Goal: Task Accomplishment & Management: Manage account settings

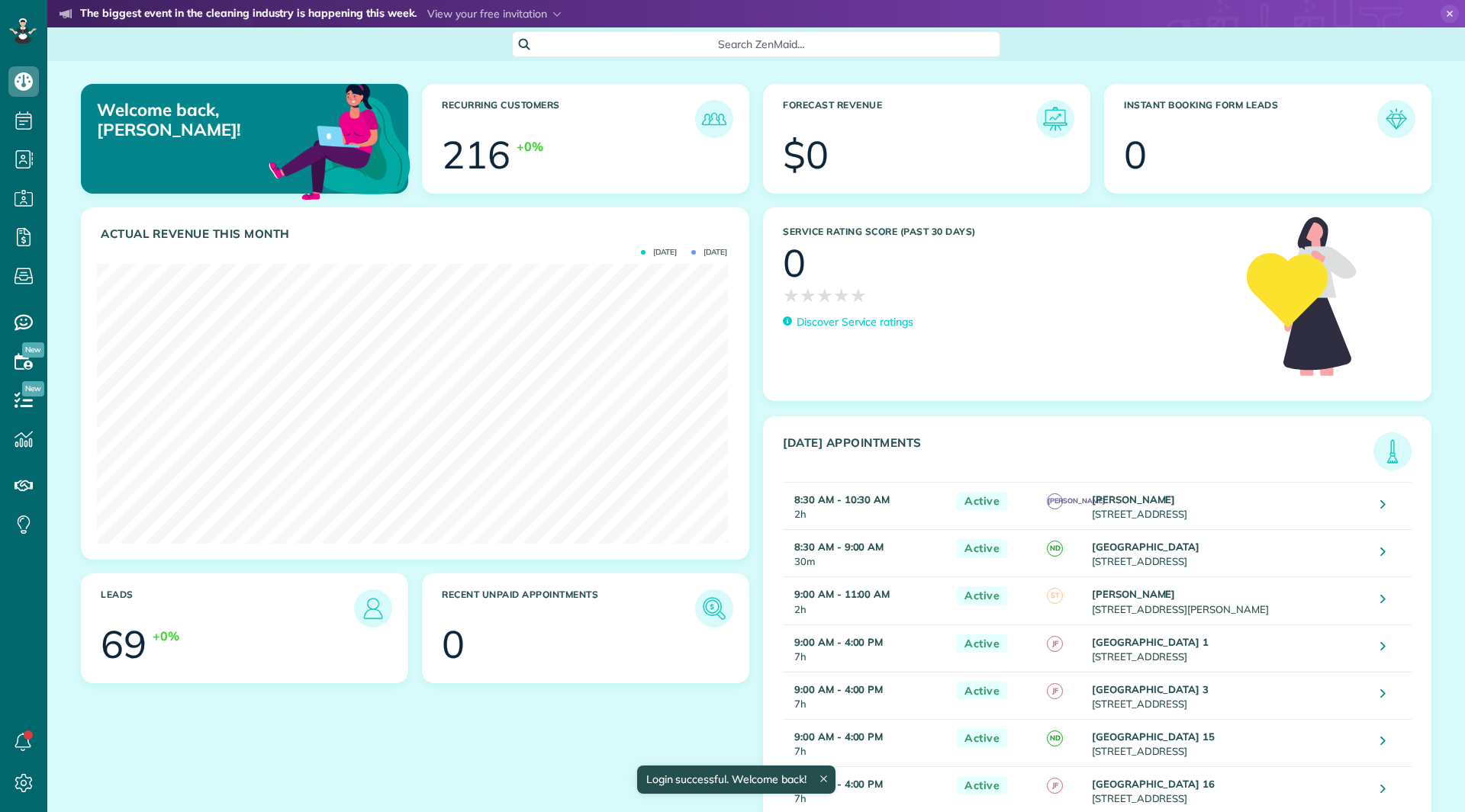
scroll to position [280, 630]
click at [78, 227] on span "Payroll / Earnings" at bounding box center [105, 234] width 90 height 14
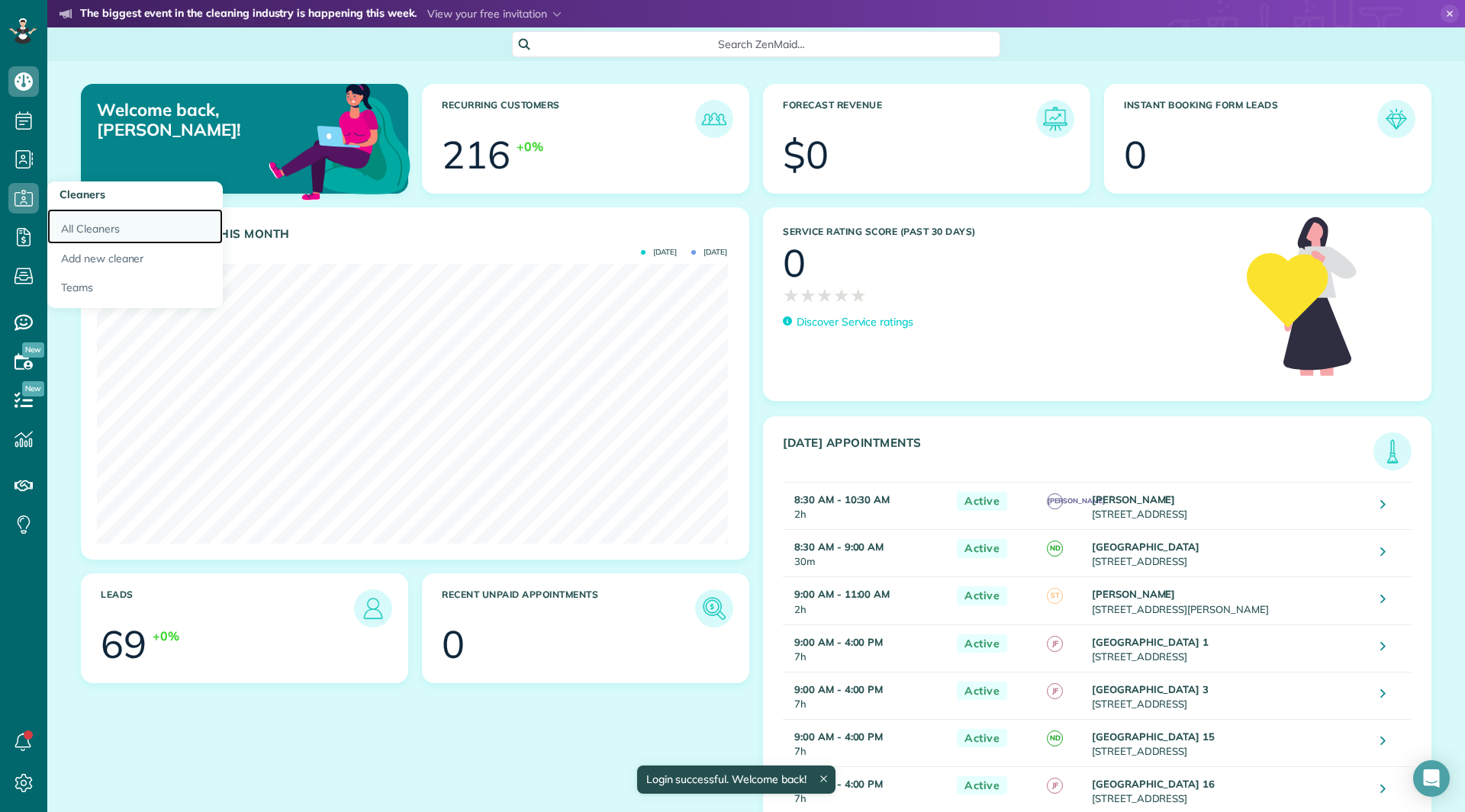
click at [96, 223] on link "All Cleaners" at bounding box center [135, 226] width 175 height 35
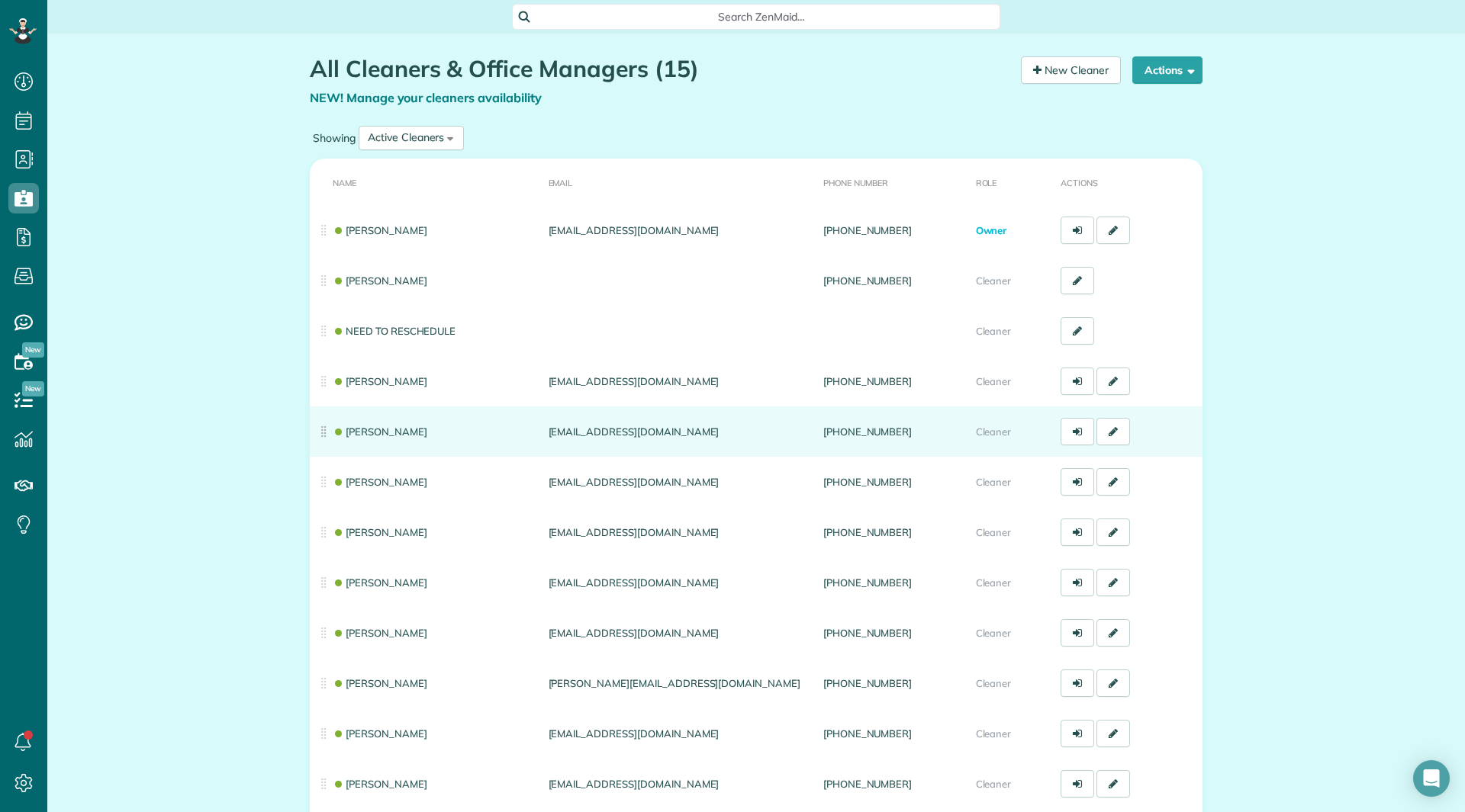
scroll to position [76, 0]
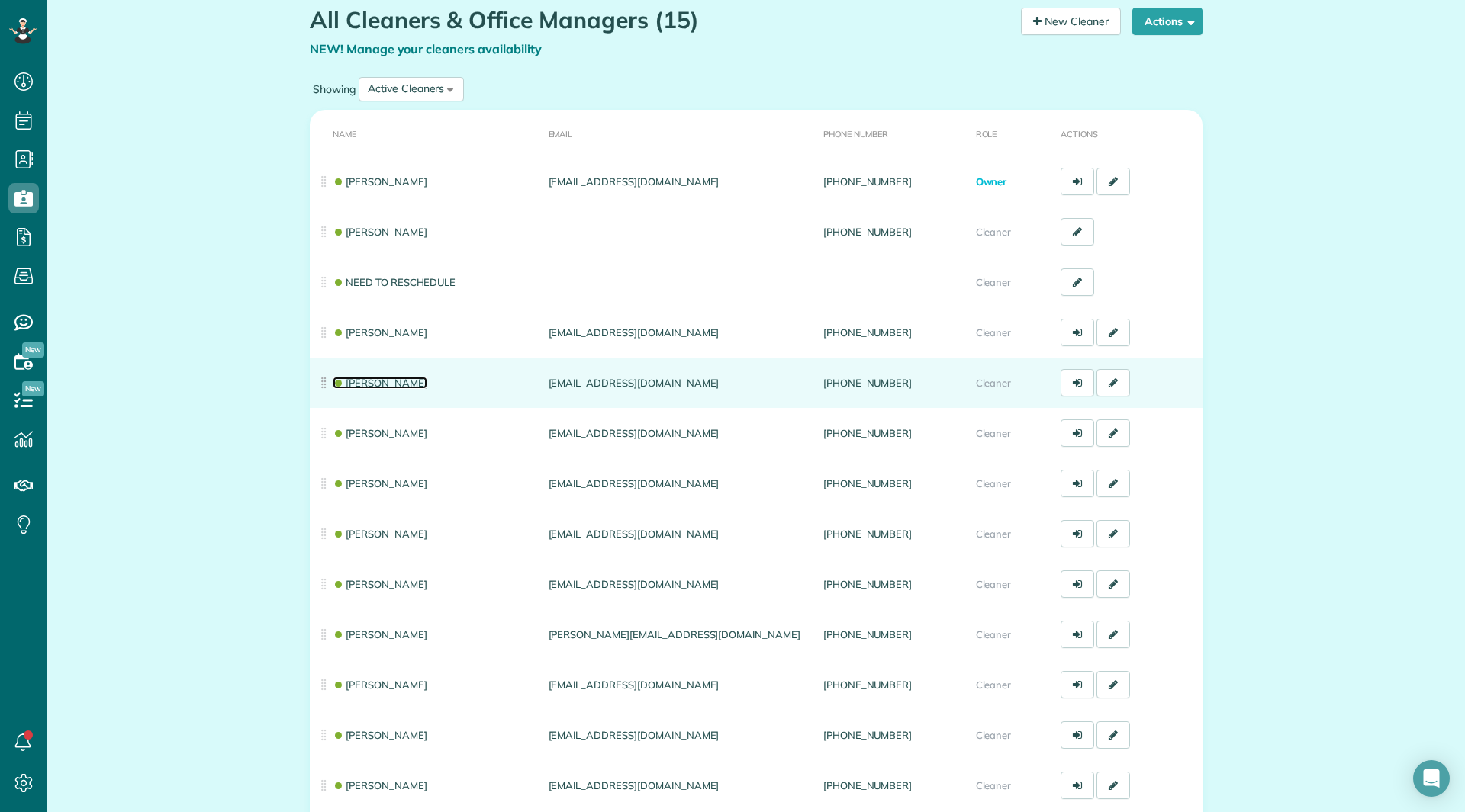
click at [353, 376] on link "[PERSON_NAME]" at bounding box center [380, 382] width 95 height 12
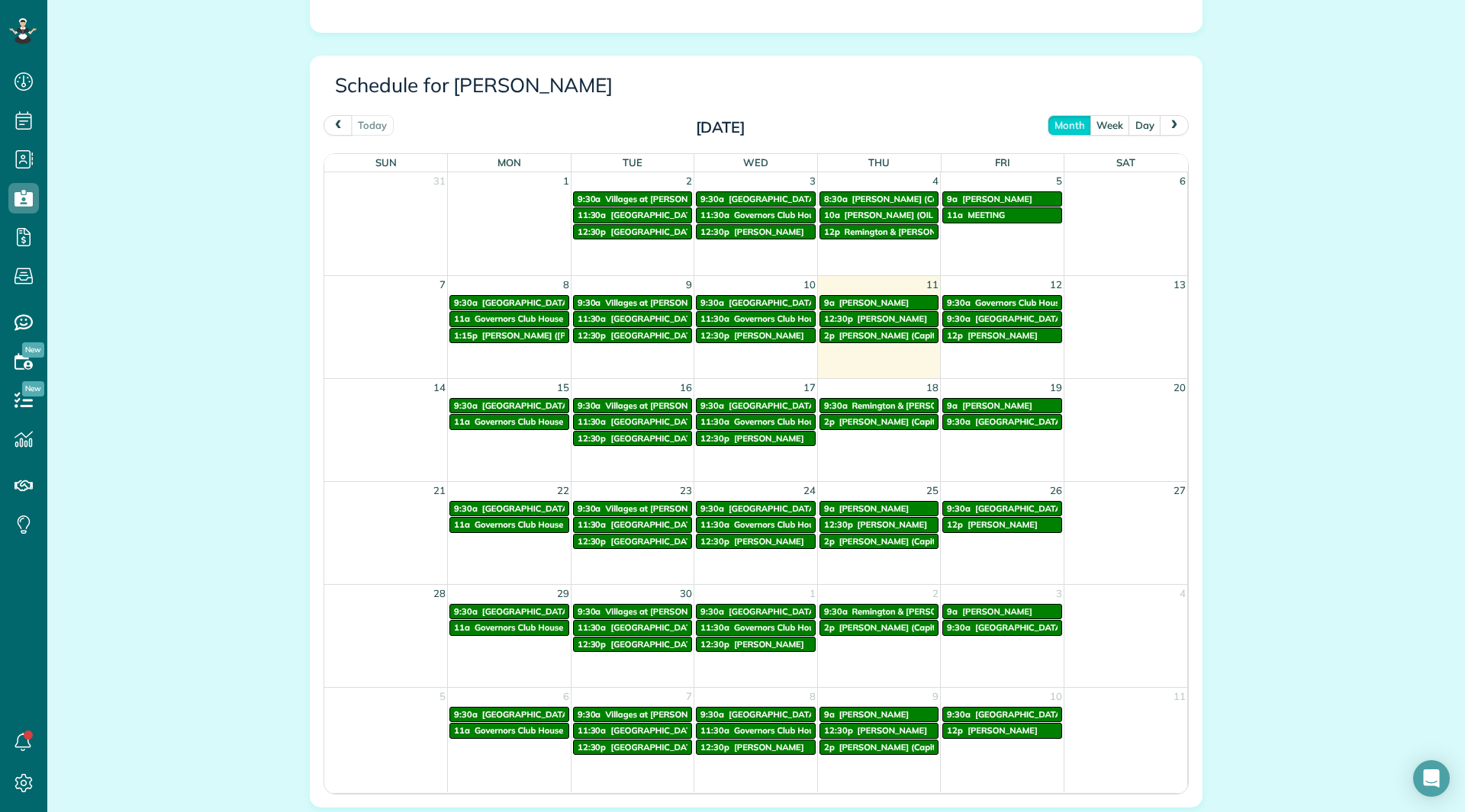
scroll to position [857, 0]
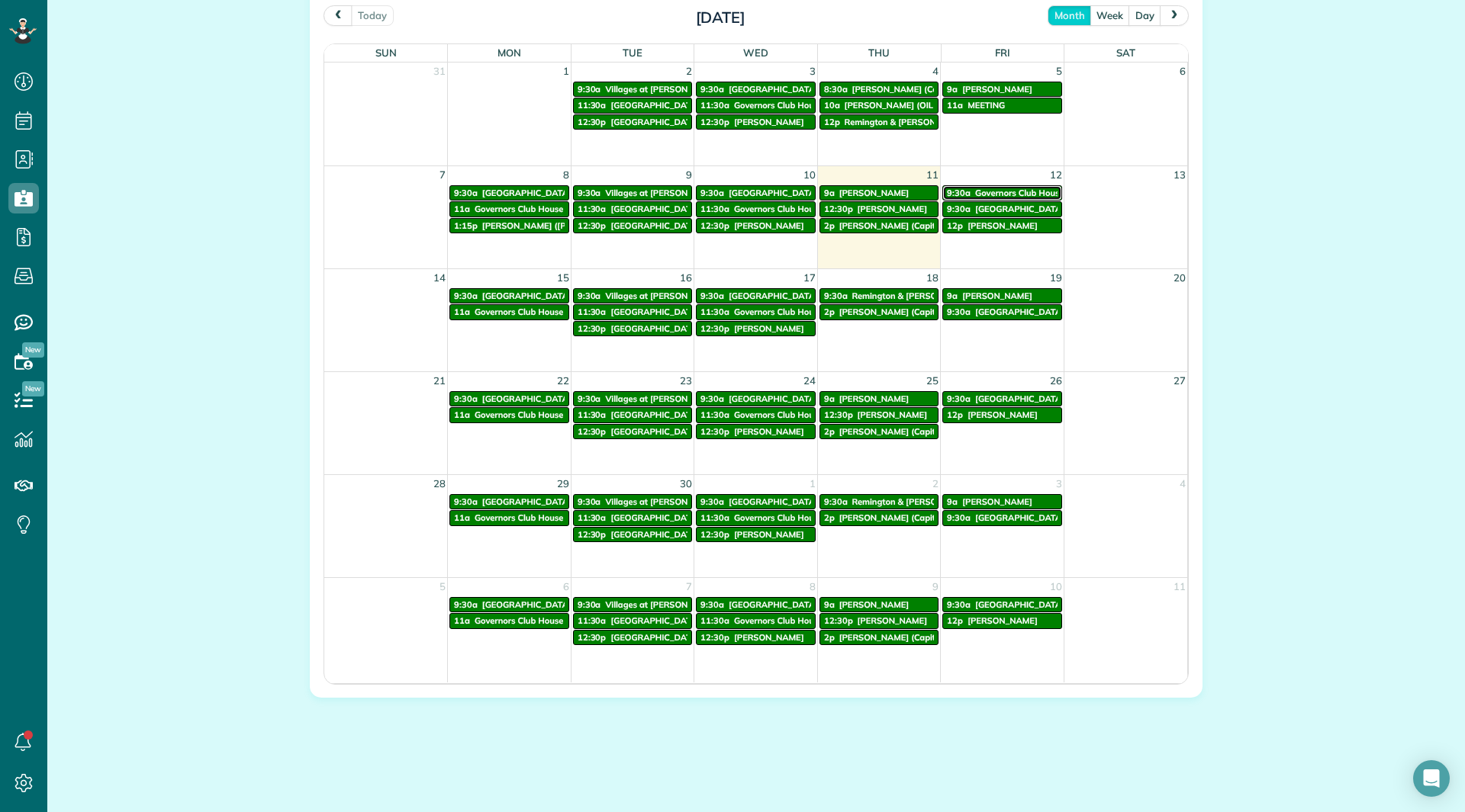
click at [1012, 193] on span "Governors Club House" at bounding box center [1019, 193] width 88 height 11
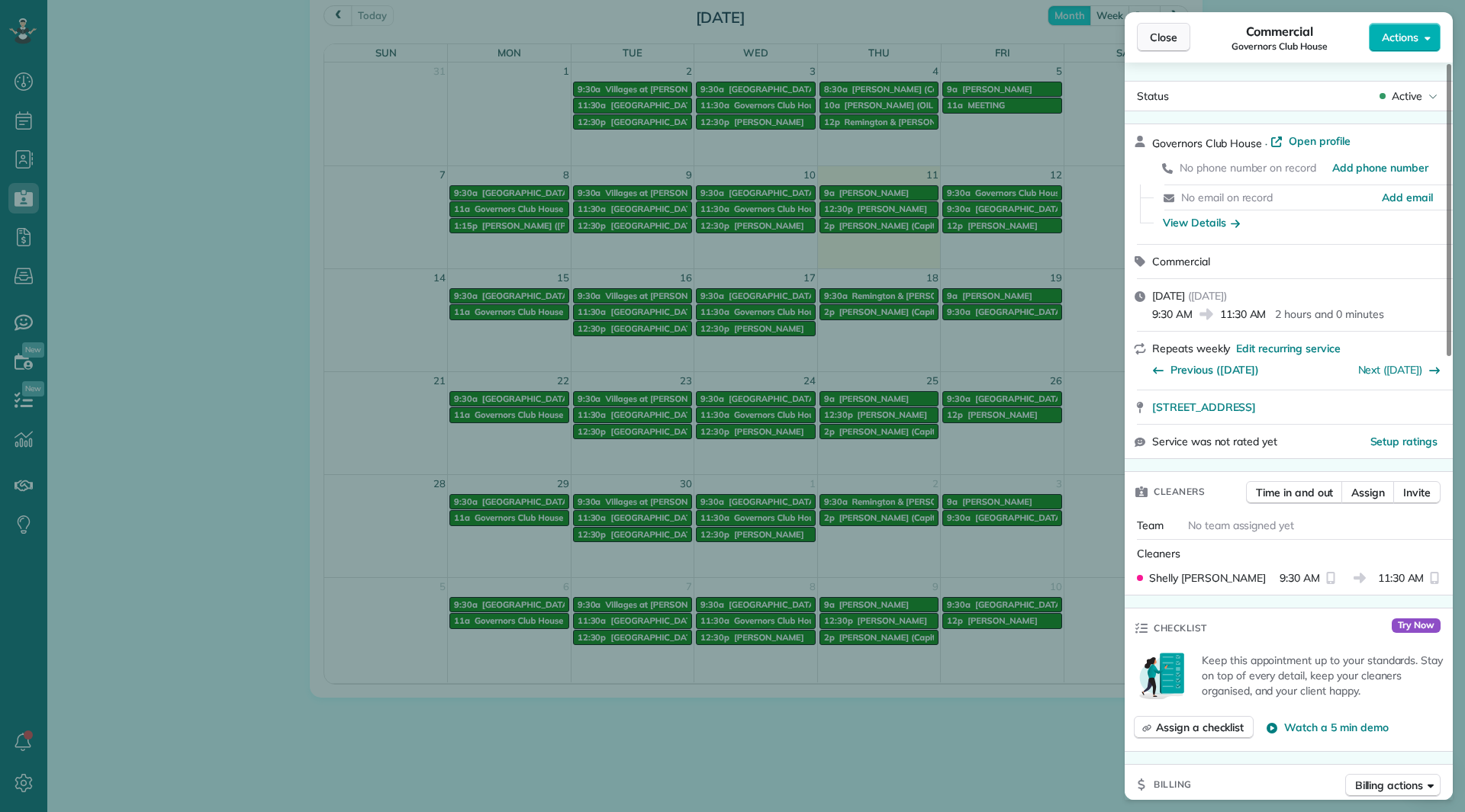
click at [1161, 38] on span "Close" at bounding box center [1163, 37] width 27 height 15
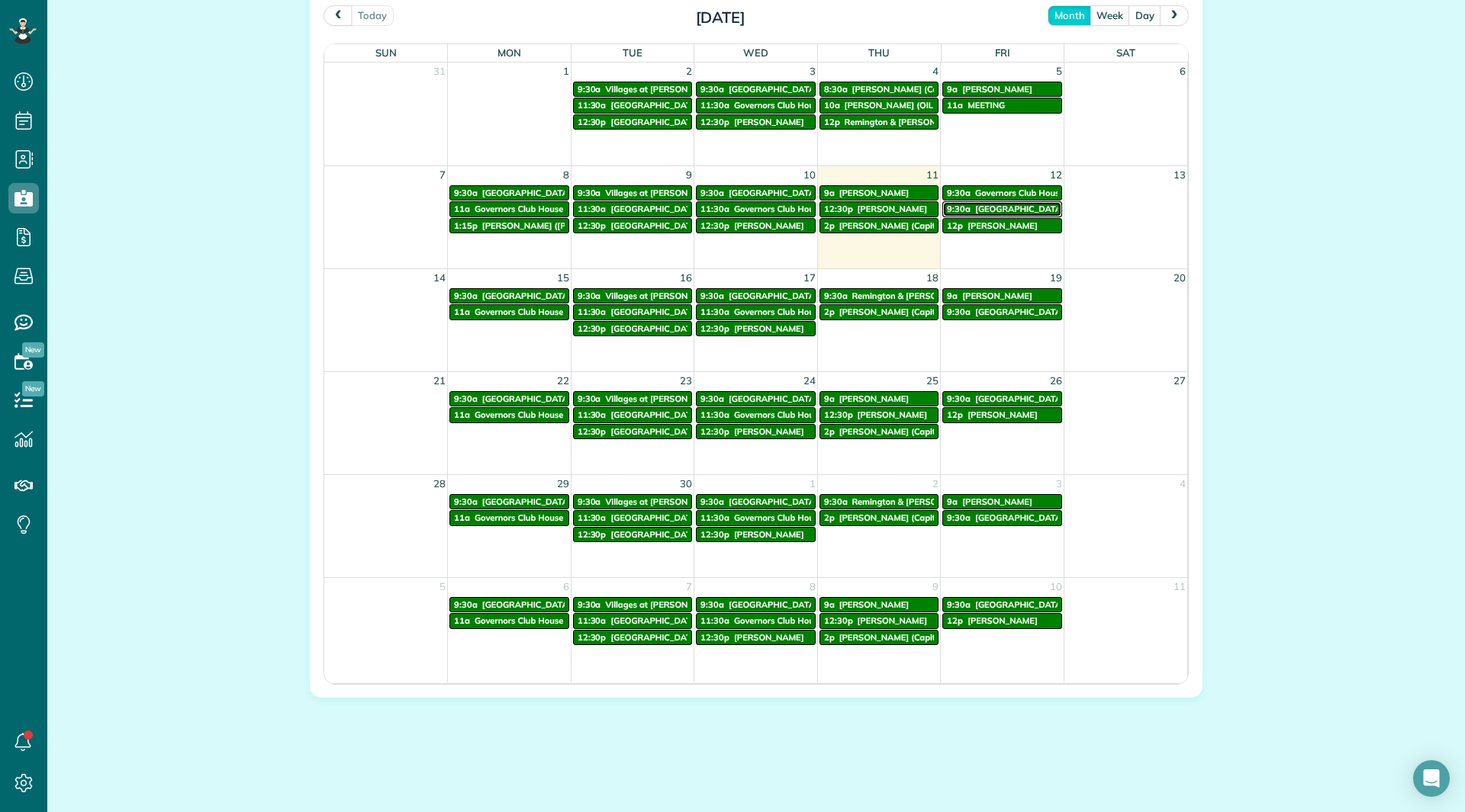
click at [975, 205] on span "[GEOGRAPHIC_DATA]" at bounding box center [1019, 209] width 89 height 11
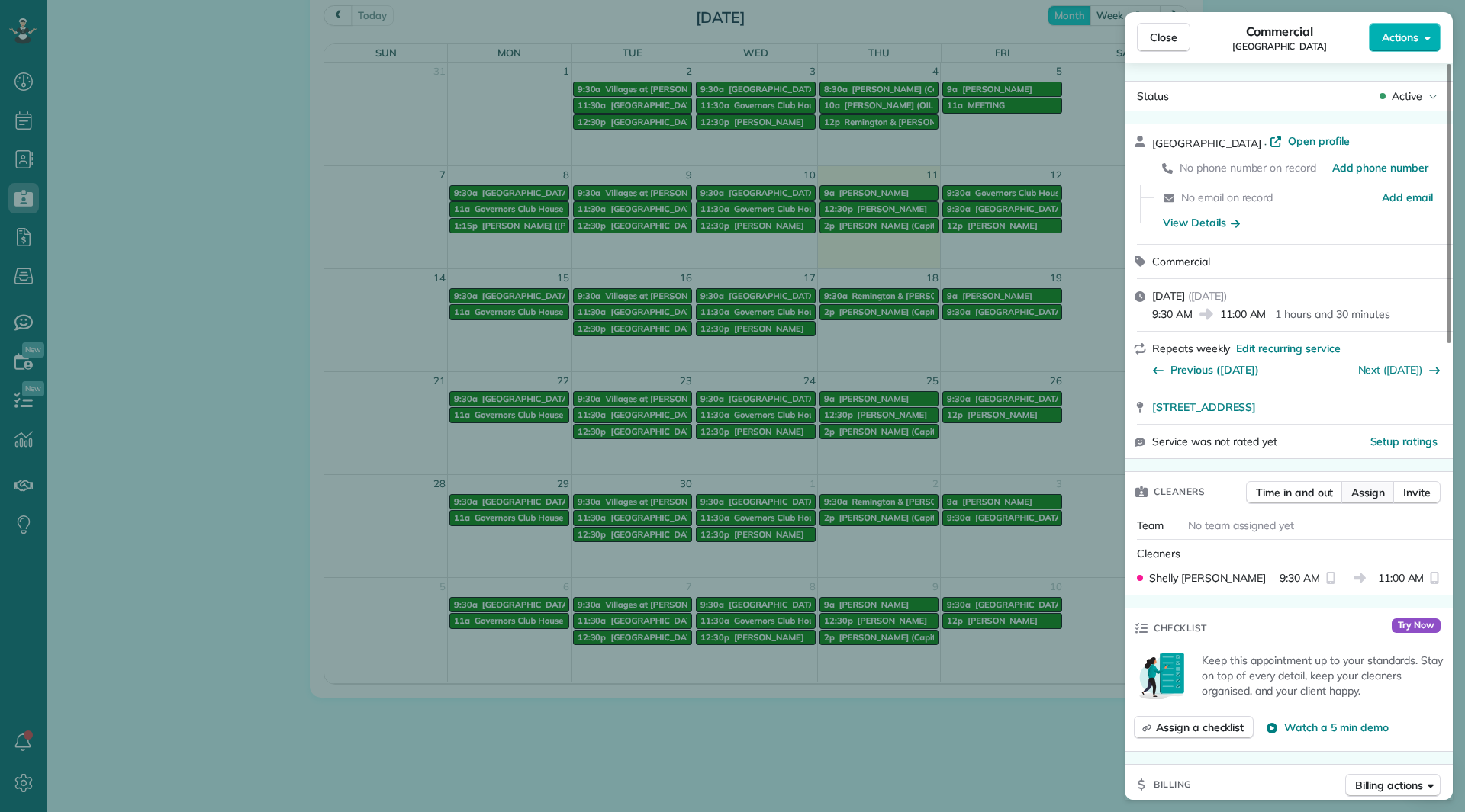
click at [1364, 483] on button "Assign" at bounding box center [1368, 493] width 53 height 23
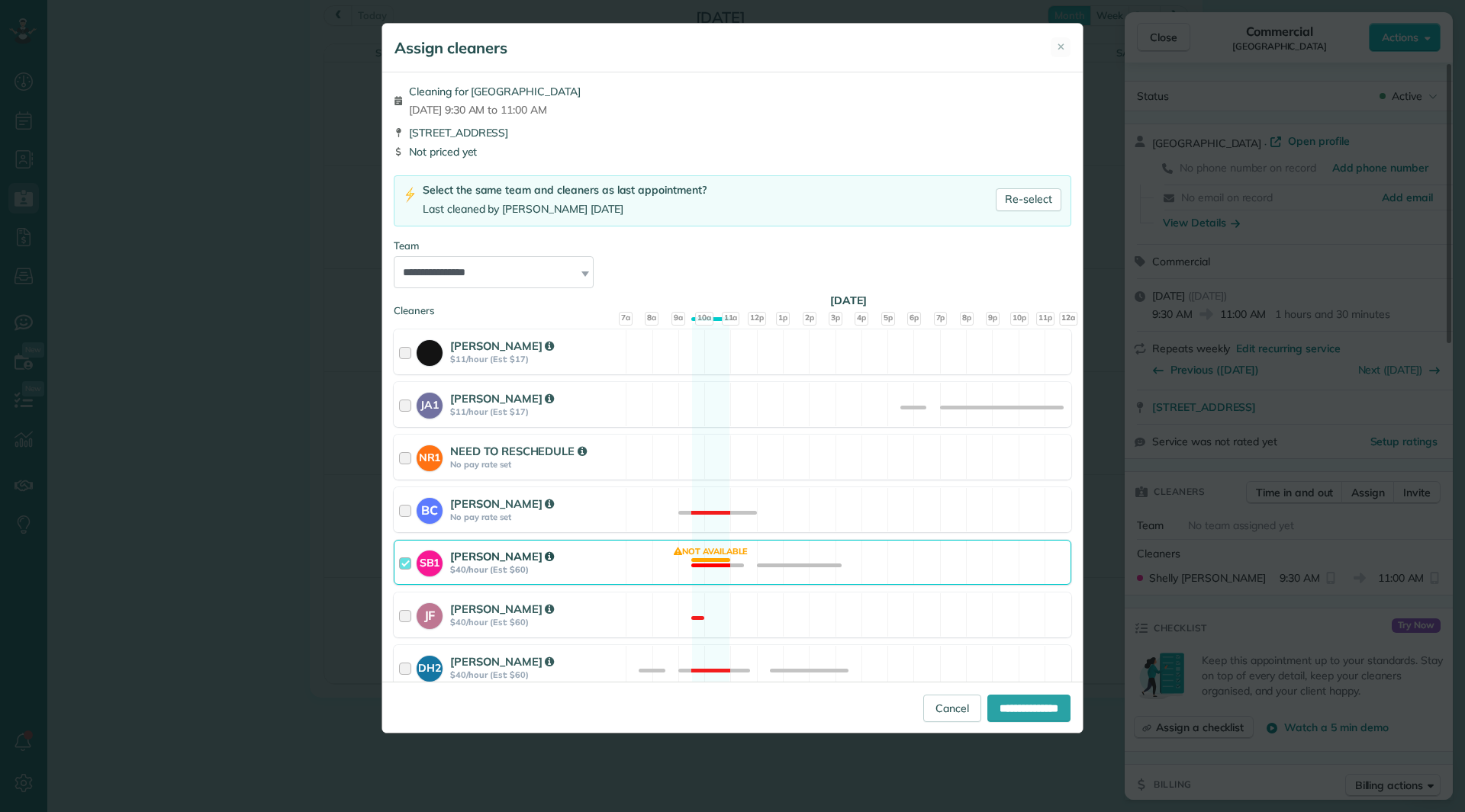
click at [593, 561] on div "Shelly Bates" at bounding box center [535, 556] width 171 height 16
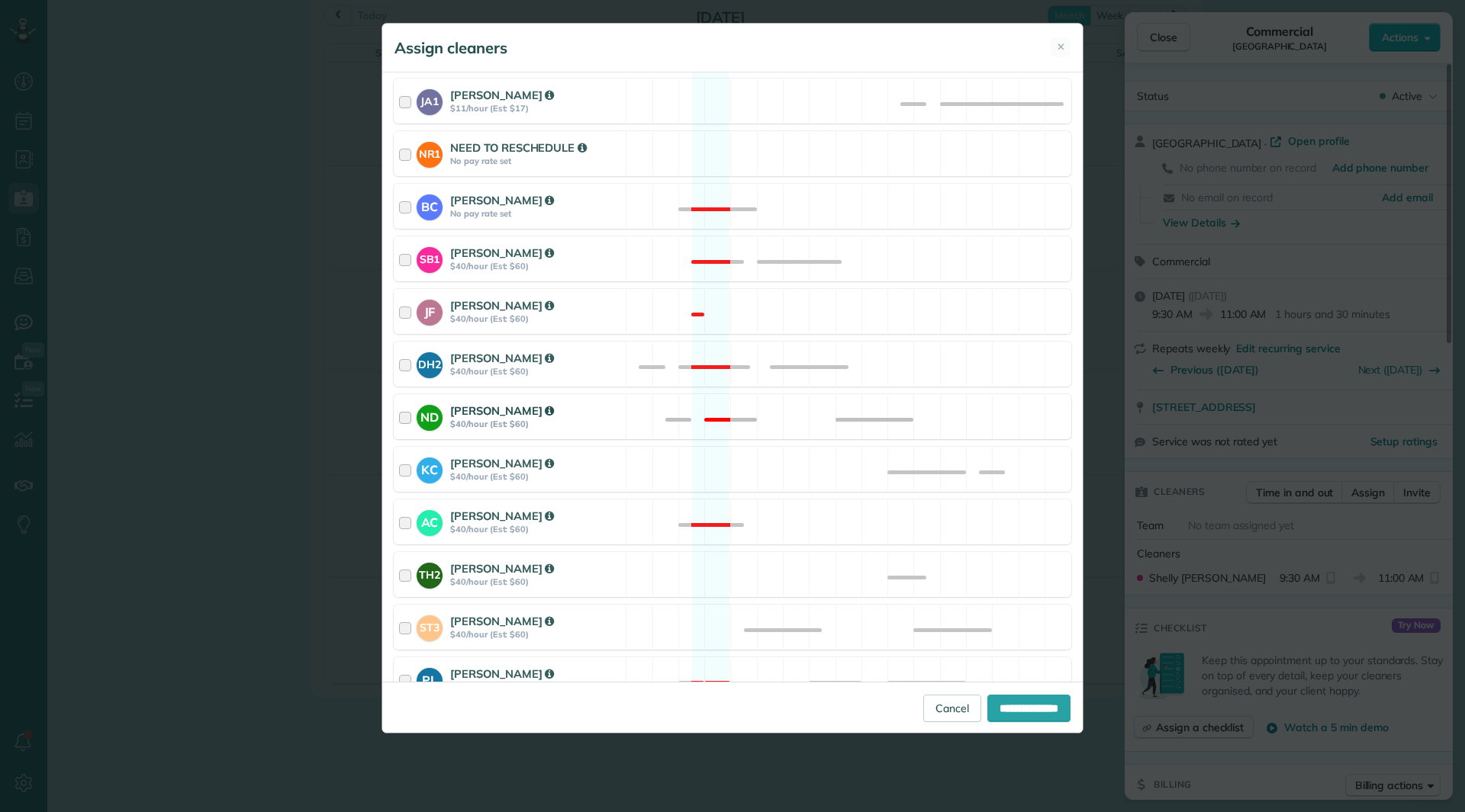
scroll to position [305, 0]
click at [580, 534] on div "Andrea Cole $40/hour (Est: $60)" at bounding box center [535, 520] width 171 height 28
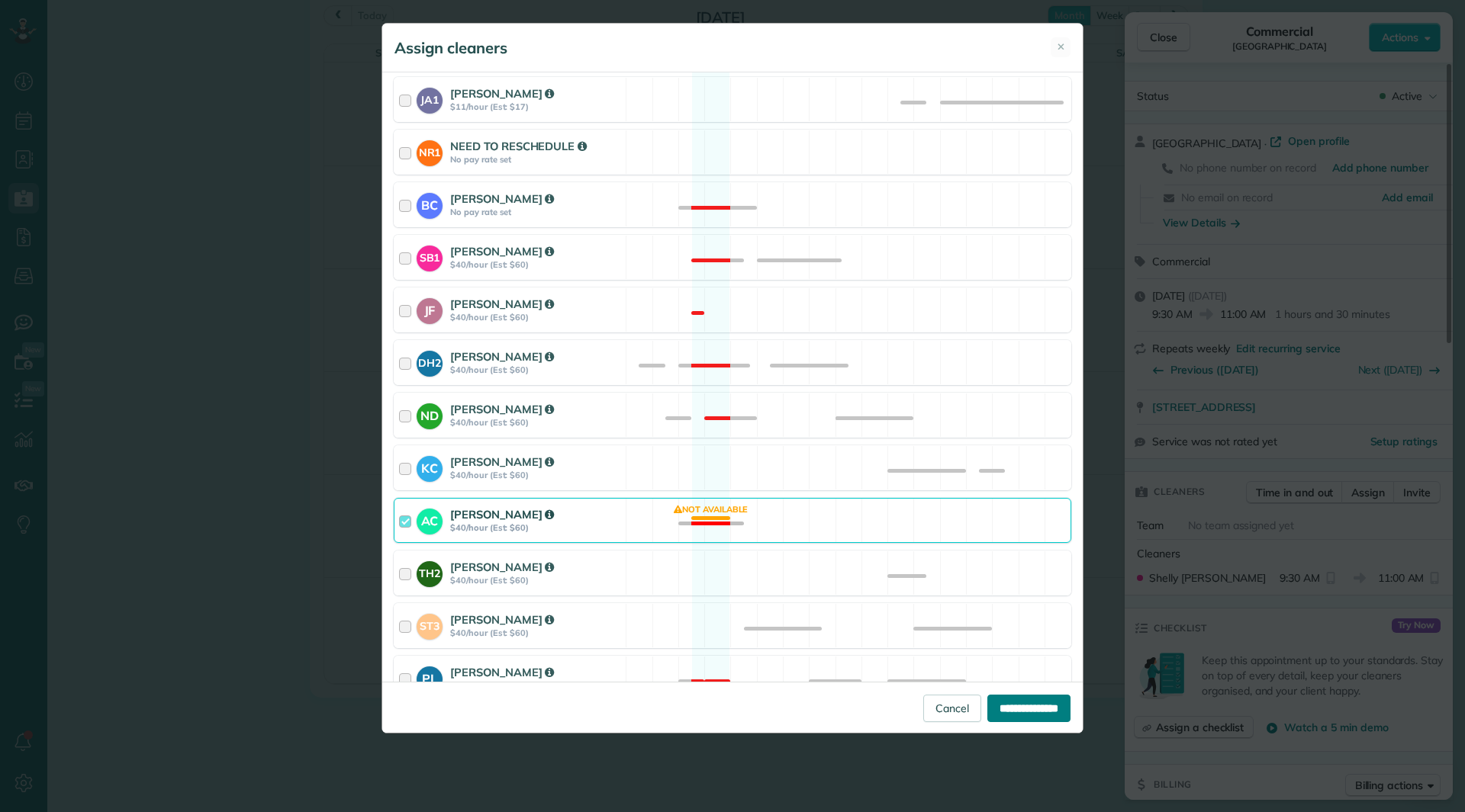
click at [1019, 718] on input "**********" at bounding box center [1028, 708] width 83 height 27
type input "**********"
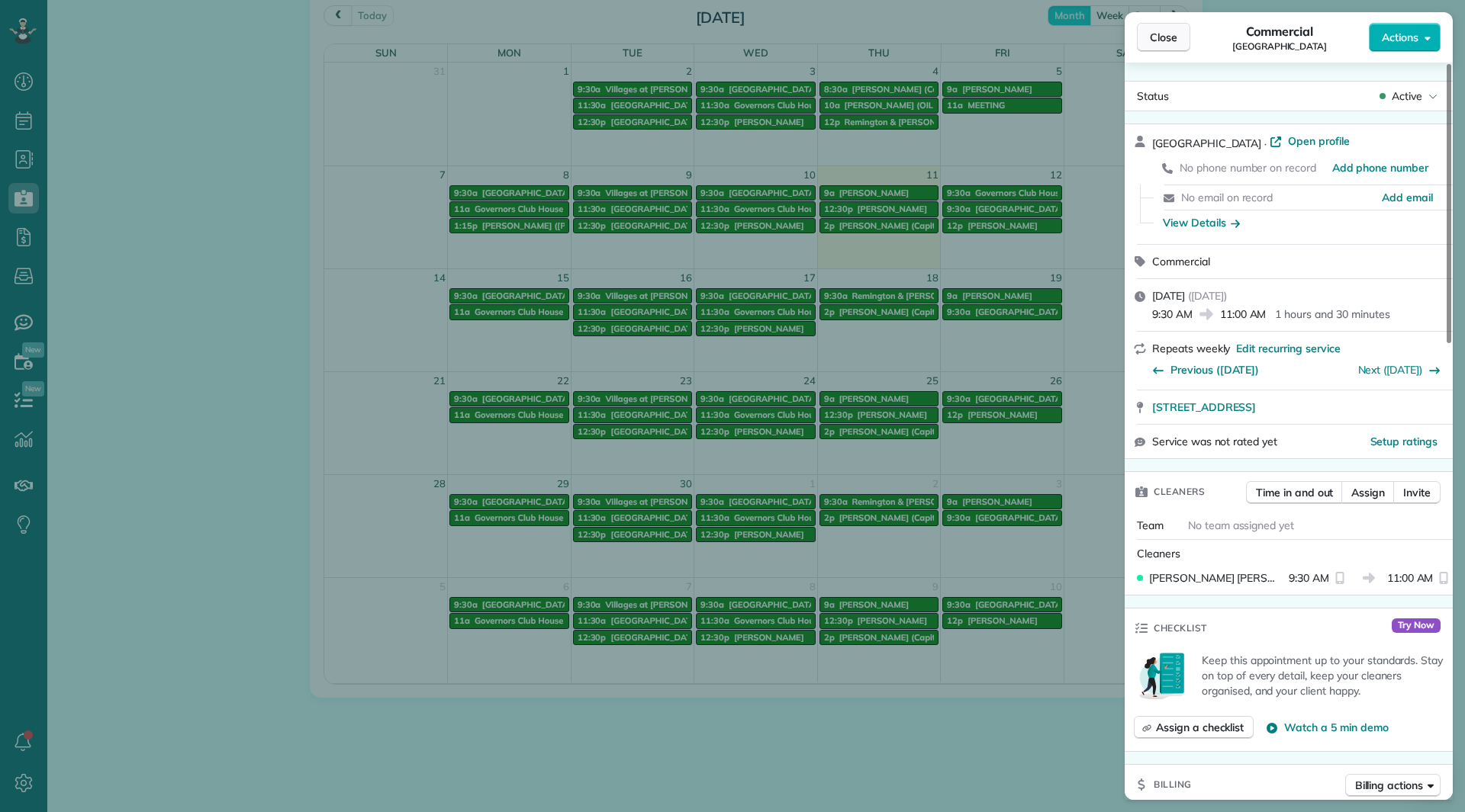
click at [1166, 37] on span "Close" at bounding box center [1163, 37] width 27 height 15
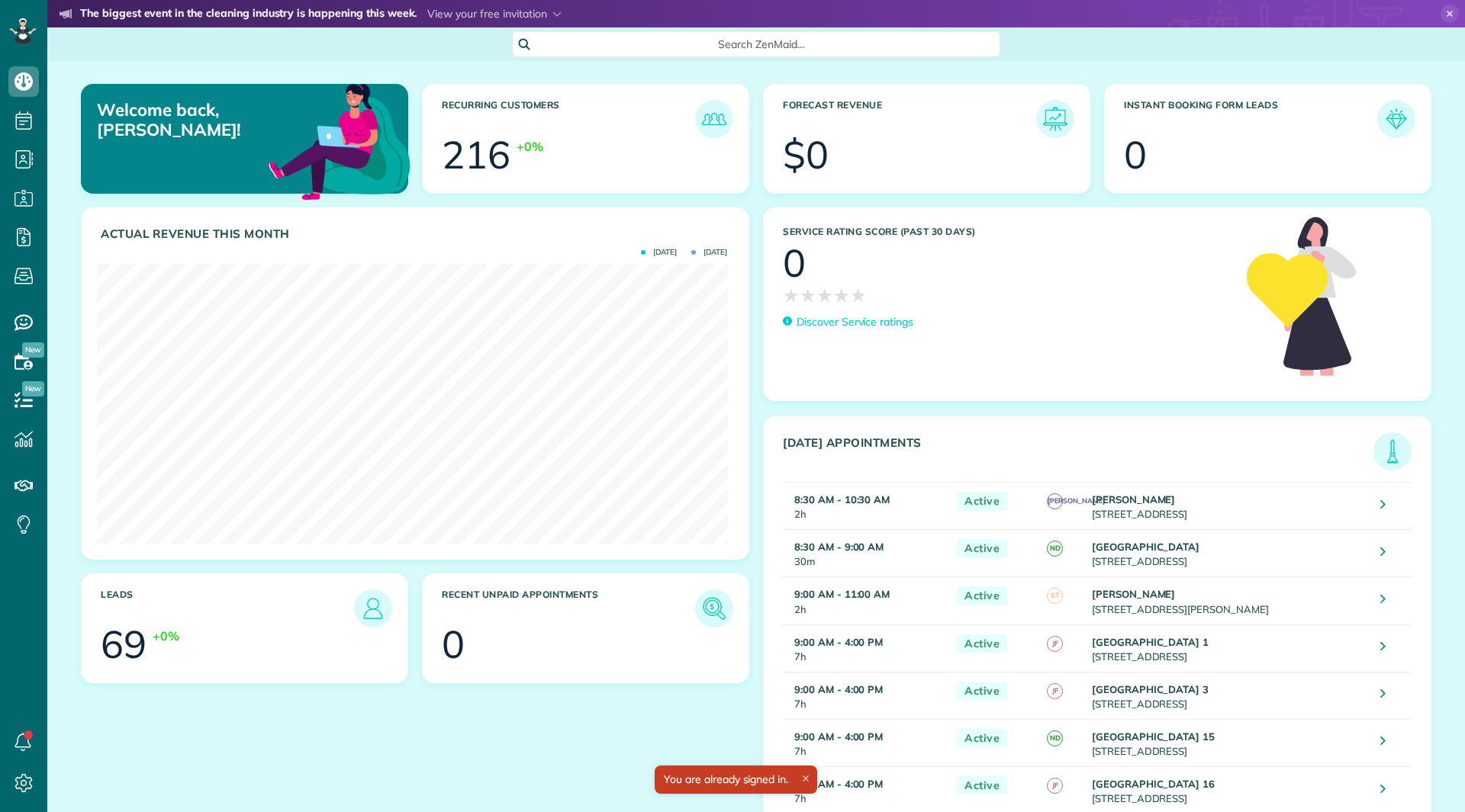
scroll to position [280, 630]
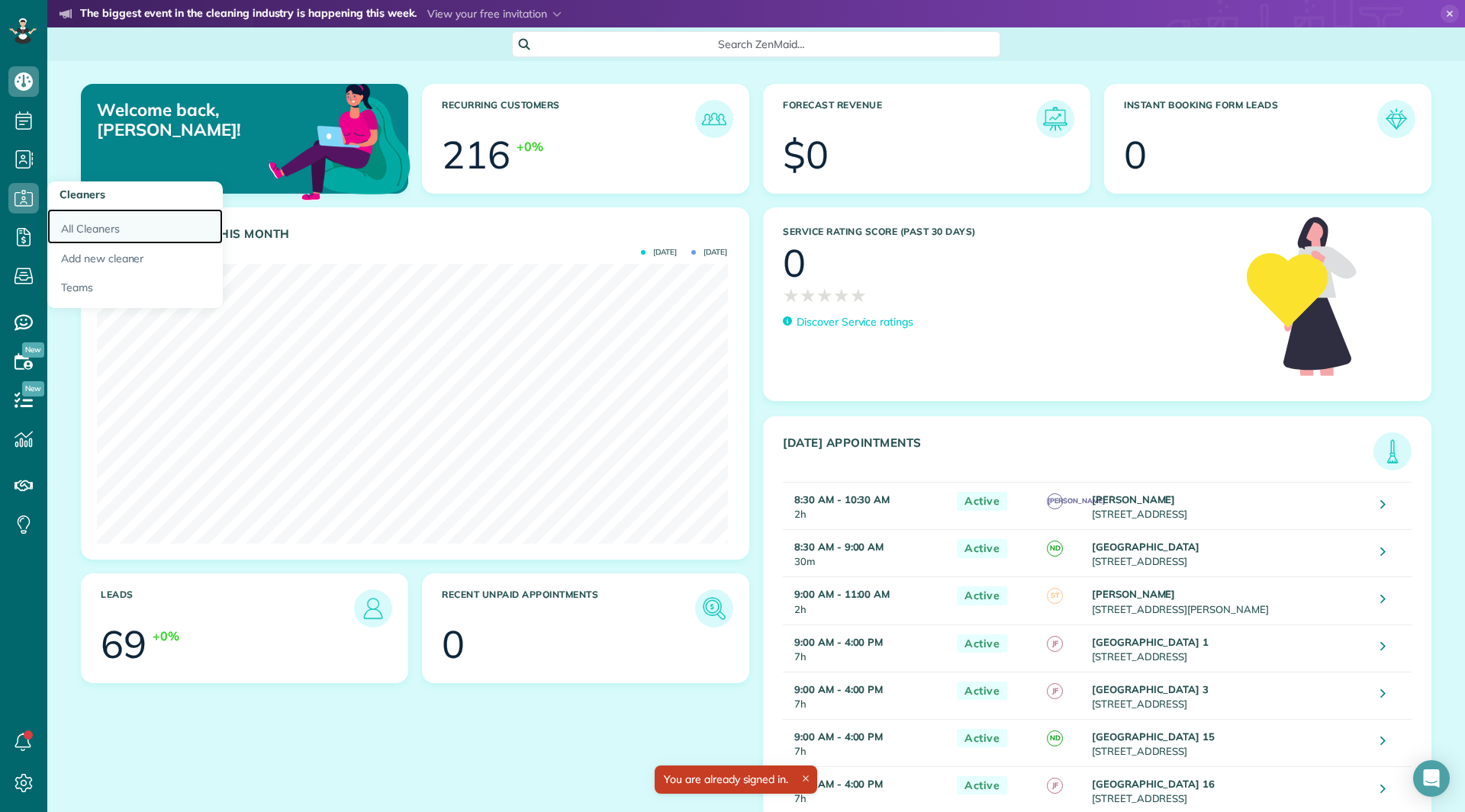
click at [83, 228] on link "All Cleaners" at bounding box center [135, 226] width 175 height 35
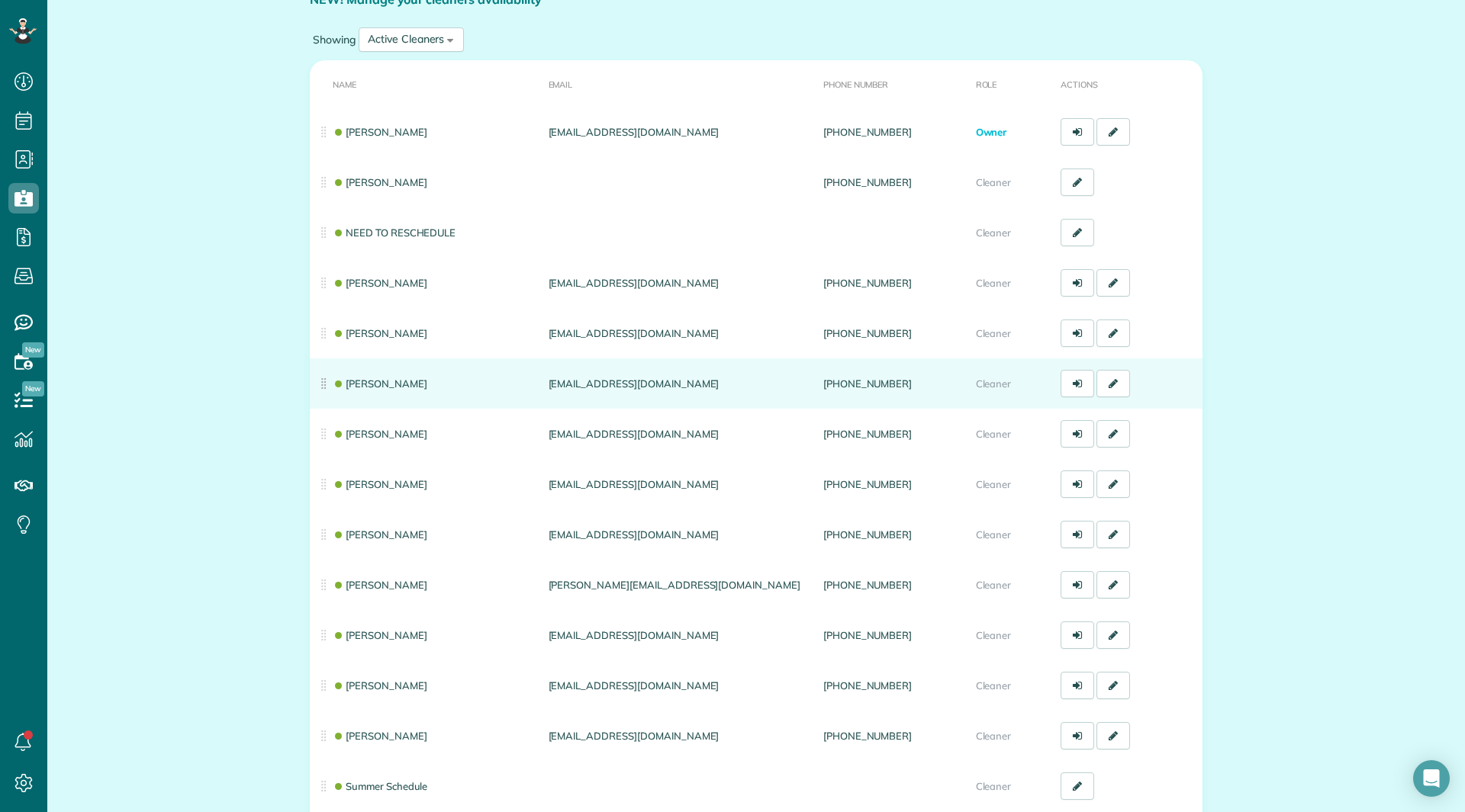
scroll to position [153, 0]
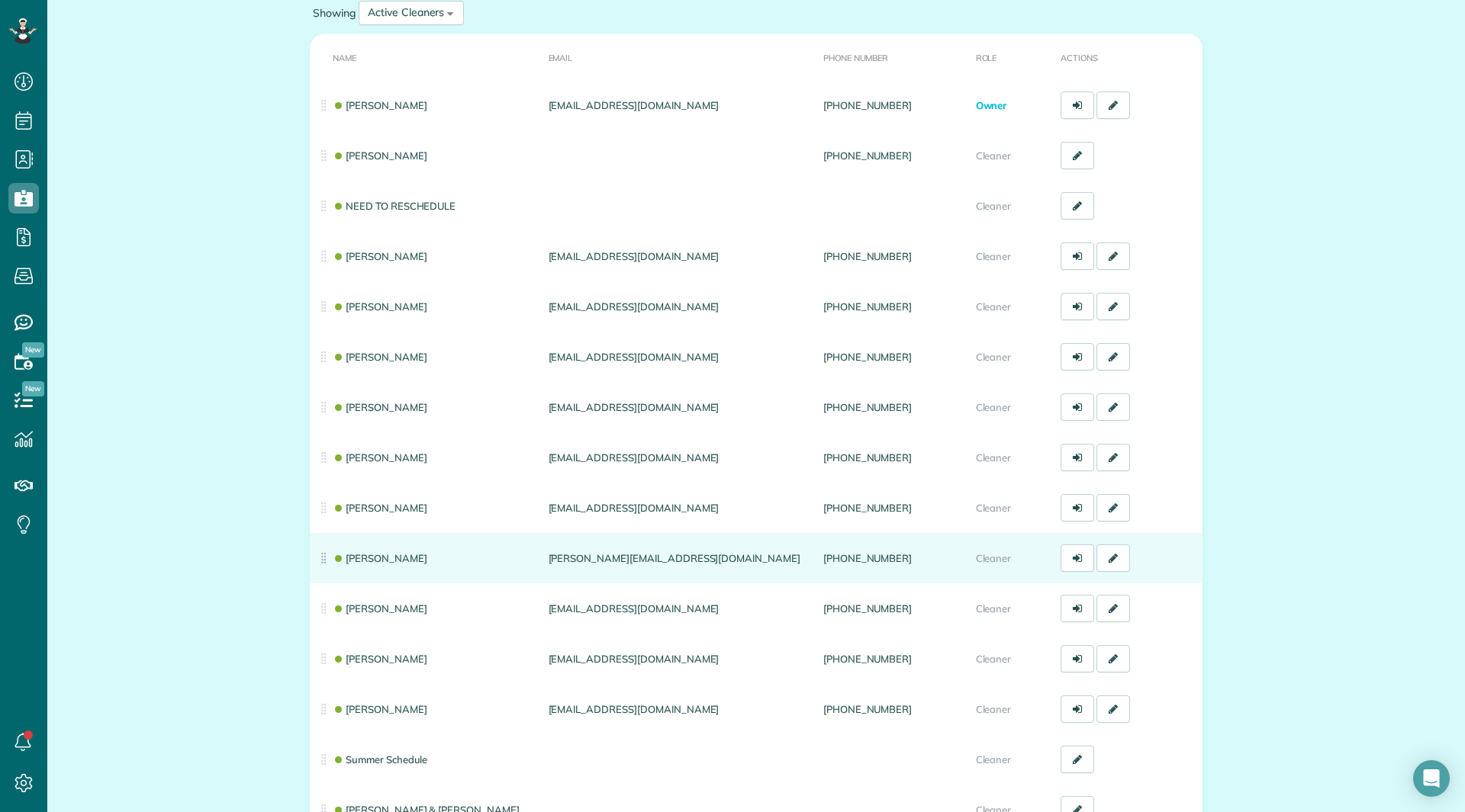
click at [378, 551] on td "[PERSON_NAME]" at bounding box center [427, 558] width 233 height 51
click at [380, 554] on link "[PERSON_NAME]" at bounding box center [380, 558] width 95 height 12
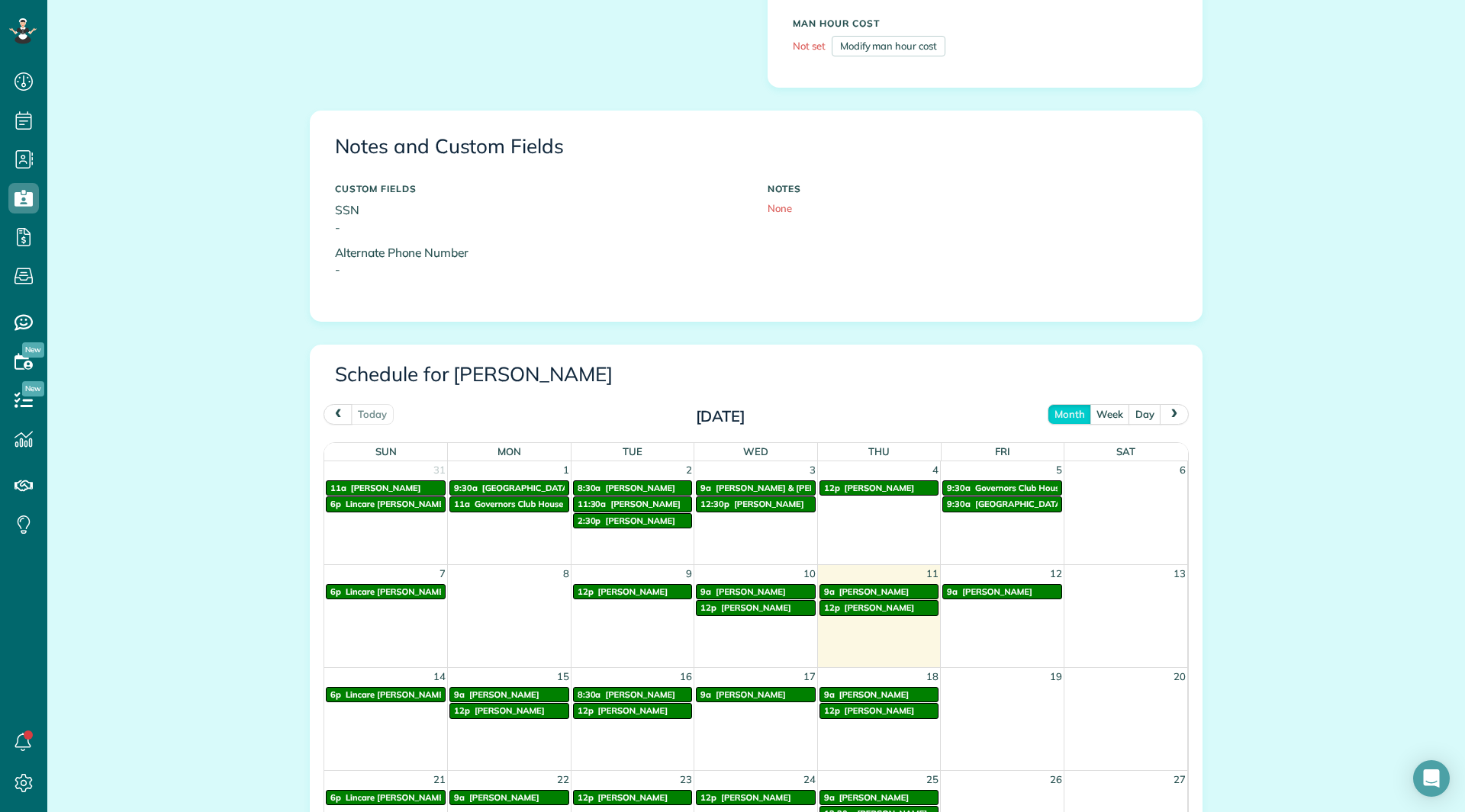
scroll to position [763, 0]
